Goal: Task Accomplishment & Management: Use online tool/utility

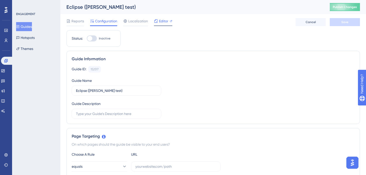
click at [165, 21] on span "Editor" at bounding box center [163, 21] width 9 height 6
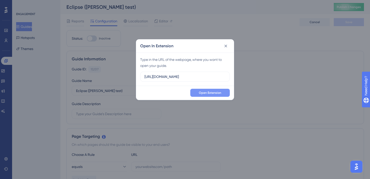
click at [216, 93] on span "Open Extension" at bounding box center [210, 93] width 22 height 4
click at [210, 78] on input "[URL][DOMAIN_NAME]" at bounding box center [184, 77] width 81 height 6
click at [210, 78] on input "https://mstagingapp.bluetail.aero" at bounding box center [184, 77] width 81 height 6
paste input "app.staging.bluetail-dev.com/home/dashboard"
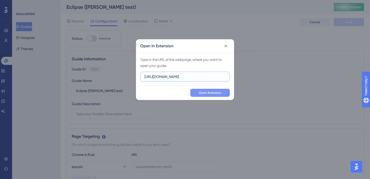
scroll to position [0, 10]
type input "https://app.staging.bluetail-dev.com/home/dashboard"
click at [213, 94] on span "Open Extension" at bounding box center [210, 93] width 22 height 4
click at [227, 44] on icon at bounding box center [225, 46] width 5 height 5
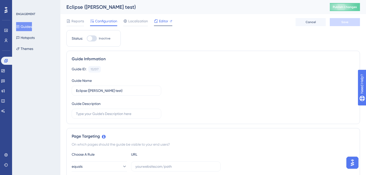
click at [158, 24] on div "Editor" at bounding box center [163, 22] width 18 height 8
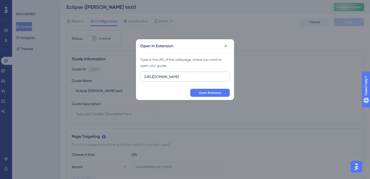
click at [211, 77] on input "https://mstagingapp.bluetail.aero" at bounding box center [184, 77] width 81 height 6
type input "https://app.staging.bluetail-dev.com/home/dashboard"
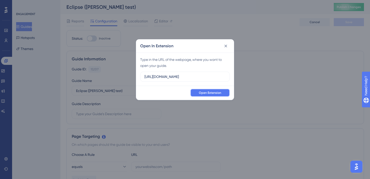
click at [210, 94] on span "Open Extension" at bounding box center [210, 93] width 22 height 4
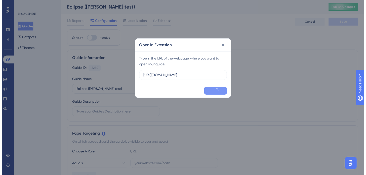
scroll to position [0, 0]
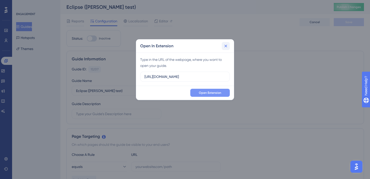
click at [227, 44] on icon at bounding box center [225, 46] width 5 height 5
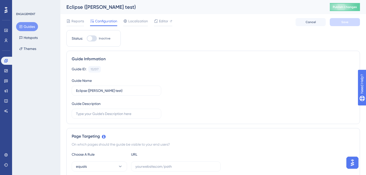
click at [165, 18] on div "Reports Configuration Localization Editor Cancel Save" at bounding box center [213, 22] width 294 height 16
click at [164, 21] on span "Editor" at bounding box center [163, 21] width 9 height 6
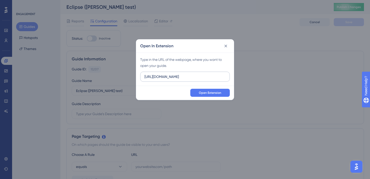
click at [215, 78] on input "[URL][DOMAIN_NAME]" at bounding box center [184, 77] width 81 height 6
click at [215, 78] on input "https://mstagingapp.bluetail.aero" at bounding box center [184, 77] width 81 height 6
type input "https://app.staging.bluetail-dev.com/home/dashboard"
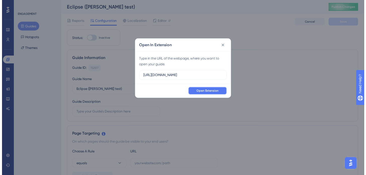
scroll to position [0, 0]
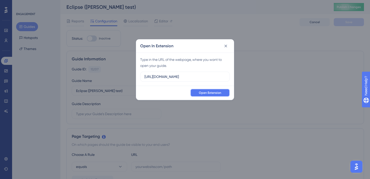
click at [215, 91] on span "Open Extension" at bounding box center [210, 93] width 22 height 4
click at [224, 47] on icon at bounding box center [225, 46] width 5 height 5
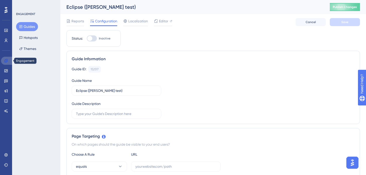
click at [7, 64] on link at bounding box center [7, 61] width 12 height 8
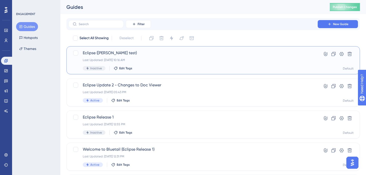
click at [268, 60] on div "Last Updated: Sep 23 2025, 10:16 AM" at bounding box center [193, 60] width 221 height 4
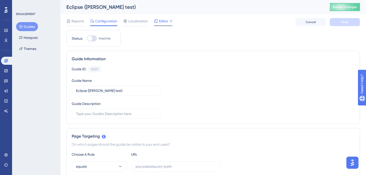
click at [165, 23] on span "Editor" at bounding box center [163, 21] width 9 height 6
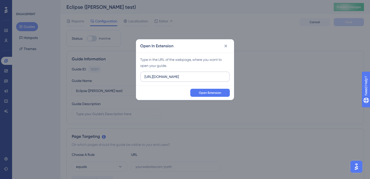
click at [212, 79] on input "https://mstagingapp.bluetail.aero" at bounding box center [184, 77] width 81 height 6
type input "https://app.staging.bluetail-dev.com/home/dashboard"
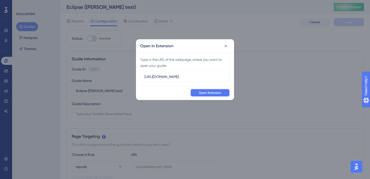
scroll to position [0, 0]
click at [213, 91] on span "Open Extension" at bounding box center [210, 93] width 22 height 4
